Goal: Transaction & Acquisition: Purchase product/service

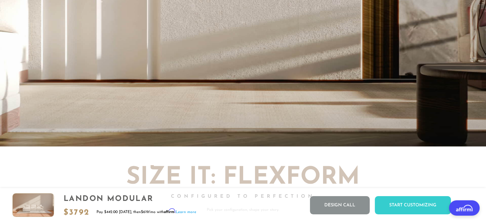
scroll to position [1414, 0]
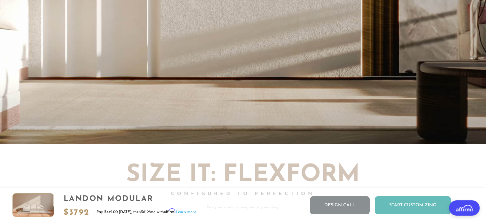
click at [424, 204] on div "Start Customizing" at bounding box center [413, 205] width 76 height 18
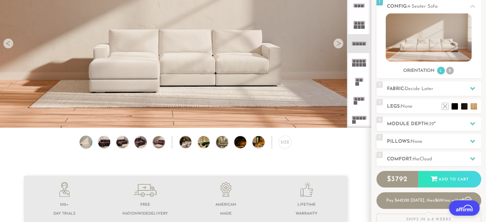
scroll to position [80, 0]
click at [336, 48] on div at bounding box center [338, 44] width 10 height 10
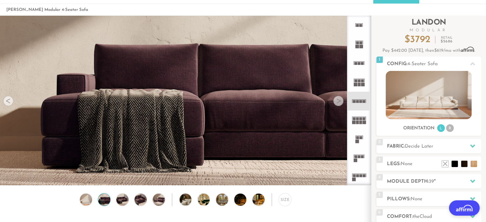
scroll to position [17, 0]
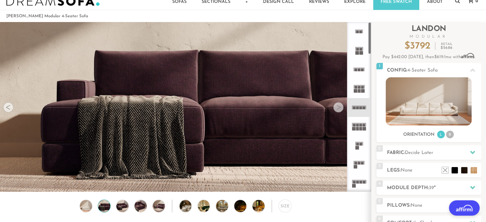
click at [358, 51] on rect at bounding box center [357, 53] width 4 height 4
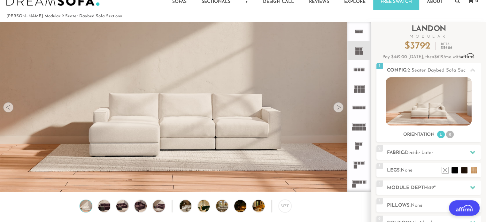
click at [363, 28] on icon at bounding box center [359, 31] width 19 height 19
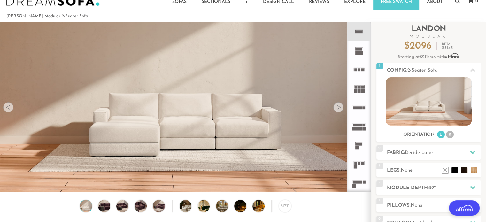
click at [353, 127] on rect at bounding box center [354, 129] width 4 height 4
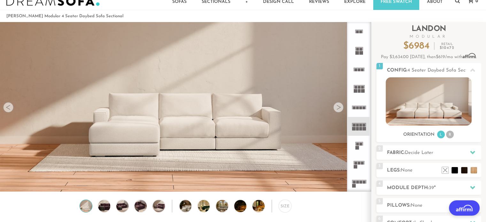
click at [359, 162] on rect at bounding box center [359, 163] width 3 height 3
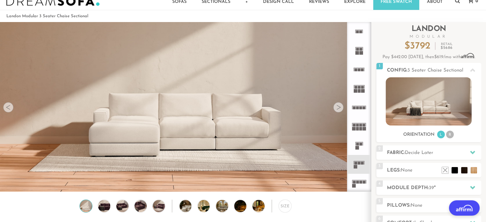
click at [362, 177] on icon at bounding box center [359, 183] width 19 height 19
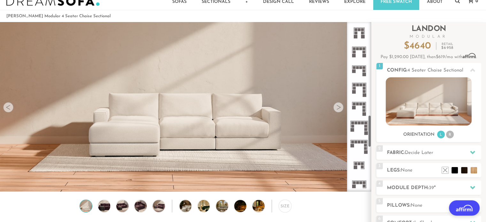
scroll to position [492, 0]
click at [362, 145] on icon at bounding box center [359, 146] width 19 height 19
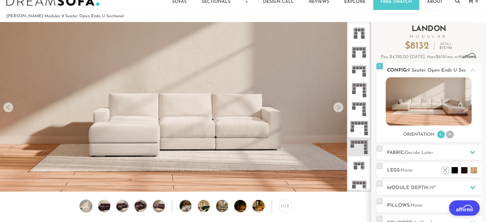
click at [442, 115] on img at bounding box center [429, 101] width 86 height 48
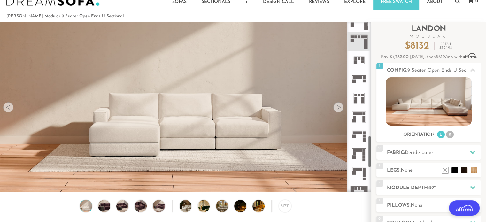
scroll to position [601, 0]
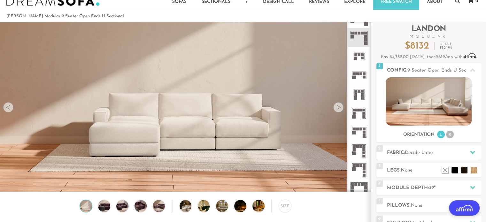
click at [363, 137] on icon at bounding box center [359, 132] width 19 height 19
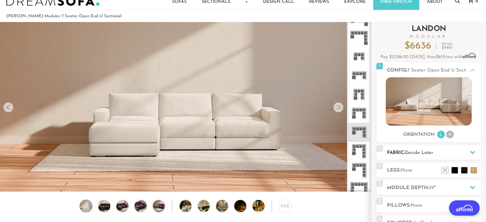
click at [436, 151] on h2 "Fabric: Decide Later" at bounding box center [434, 152] width 94 height 7
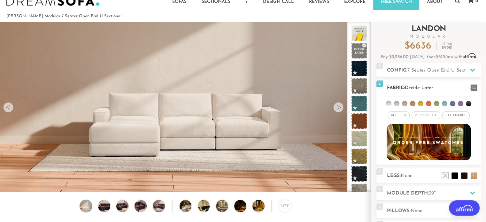
click at [430, 104] on li at bounding box center [428, 103] width 5 height 5
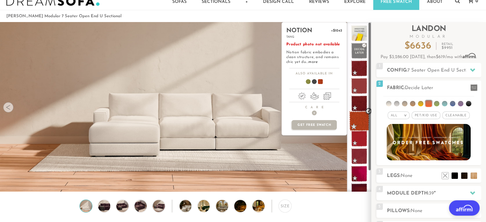
click at [359, 121] on span at bounding box center [359, 121] width 20 height 20
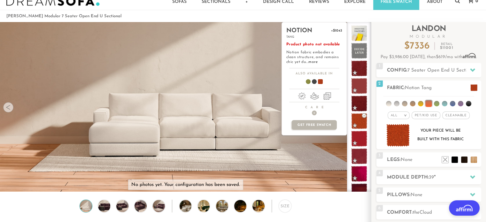
click at [316, 182] on div "notion +$1043 tang Product photo not available Notion fabric embodies a clean s…" at bounding box center [315, 107] width 66 height 170
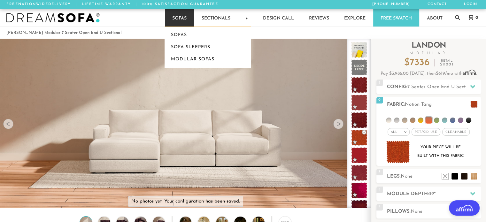
click at [180, 21] on link "Sofas" at bounding box center [179, 18] width 29 height 18
